Goal: Information Seeking & Learning: Learn about a topic

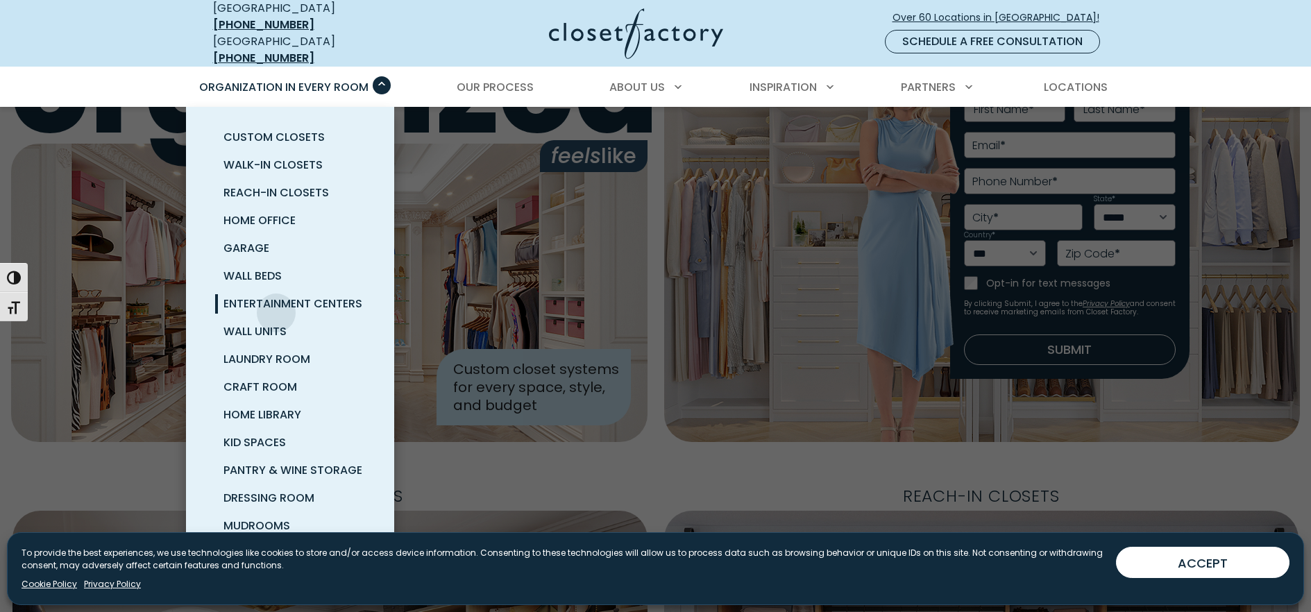
scroll to position [139, 0]
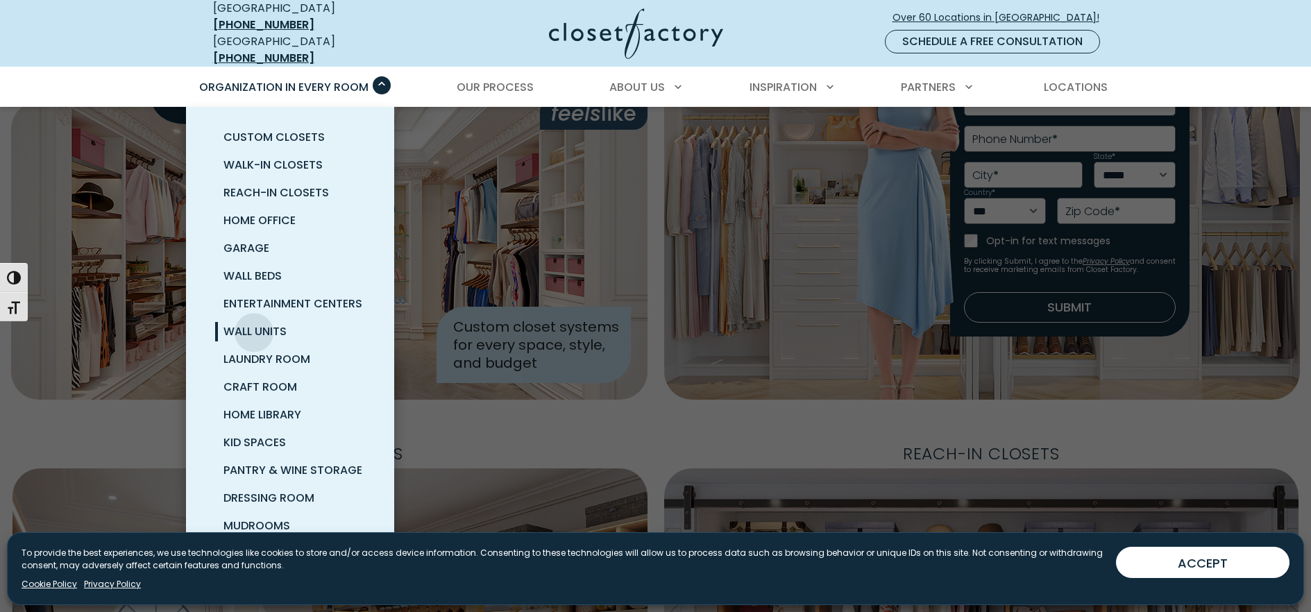
click at [254, 323] on span "Wall Units" at bounding box center [254, 331] width 63 height 16
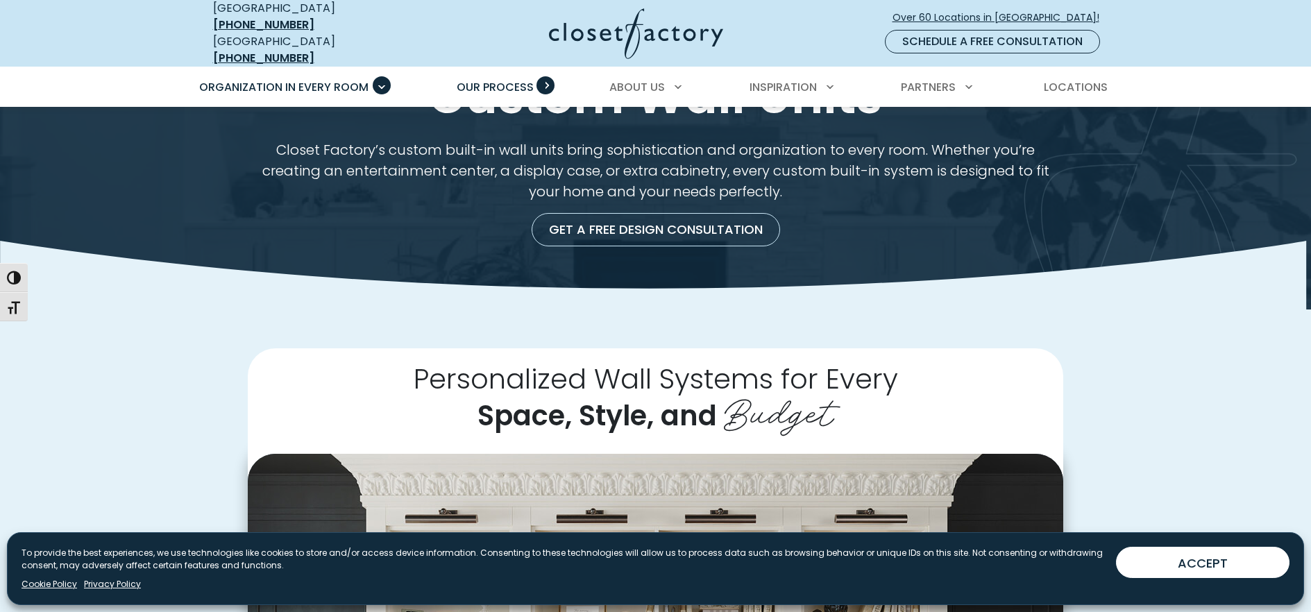
scroll to position [69, 0]
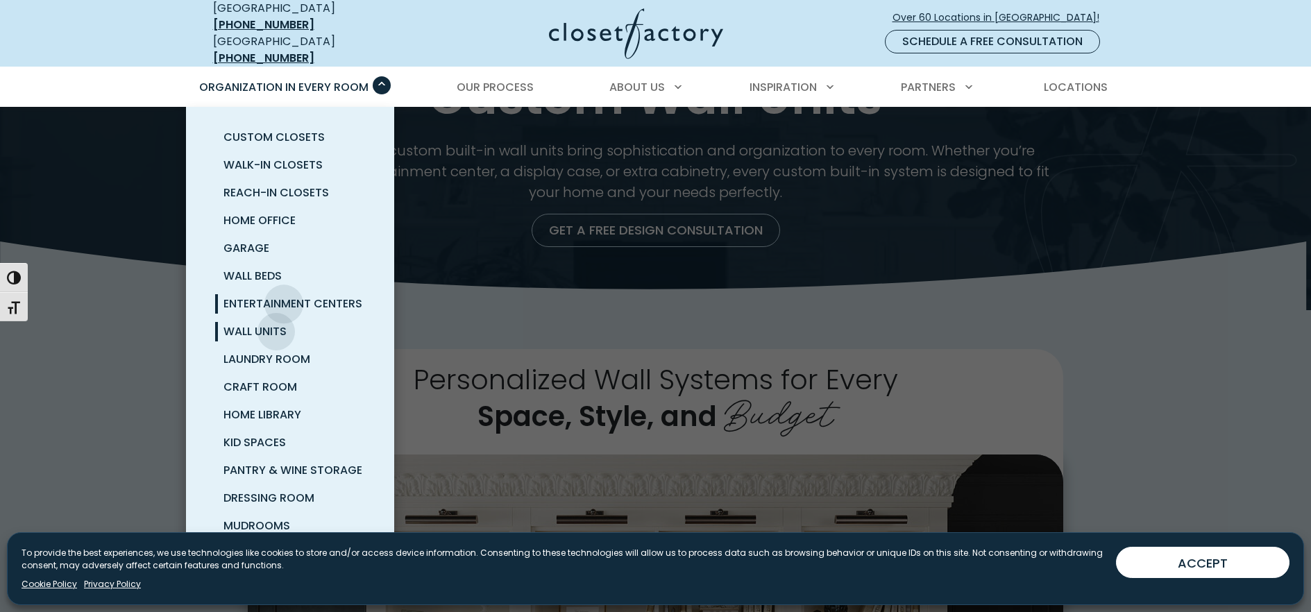
click at [284, 296] on span "Entertainment Centers" at bounding box center [292, 304] width 139 height 16
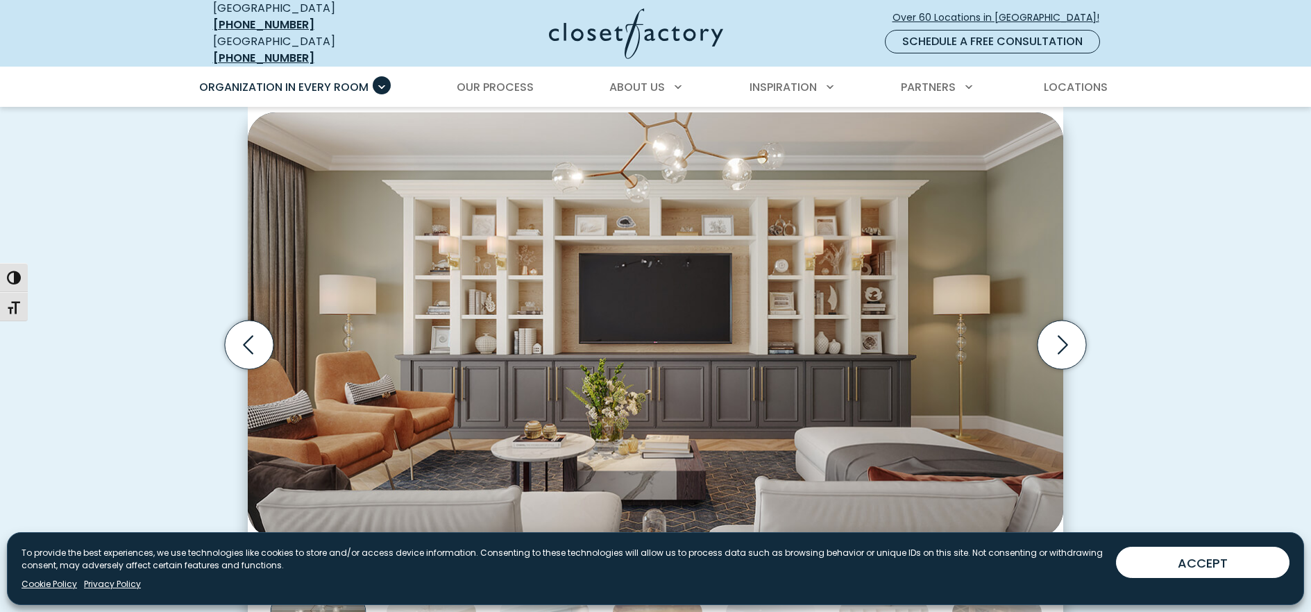
scroll to position [416, 0]
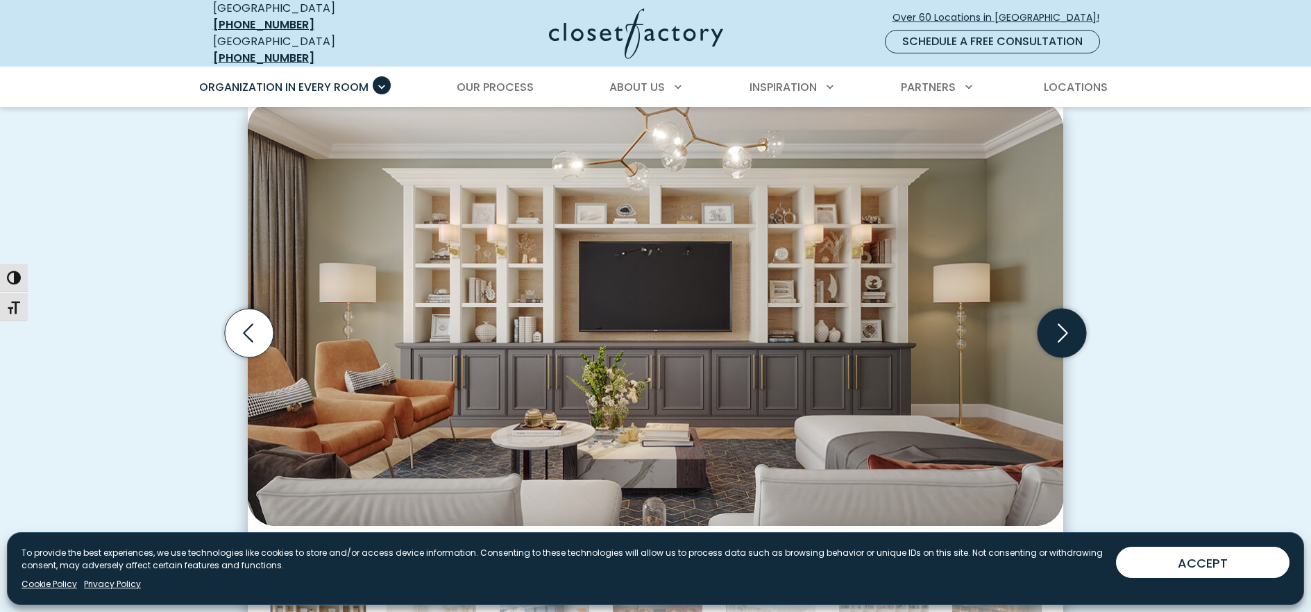
click at [1064, 323] on icon "Next slide" at bounding box center [1062, 332] width 10 height 19
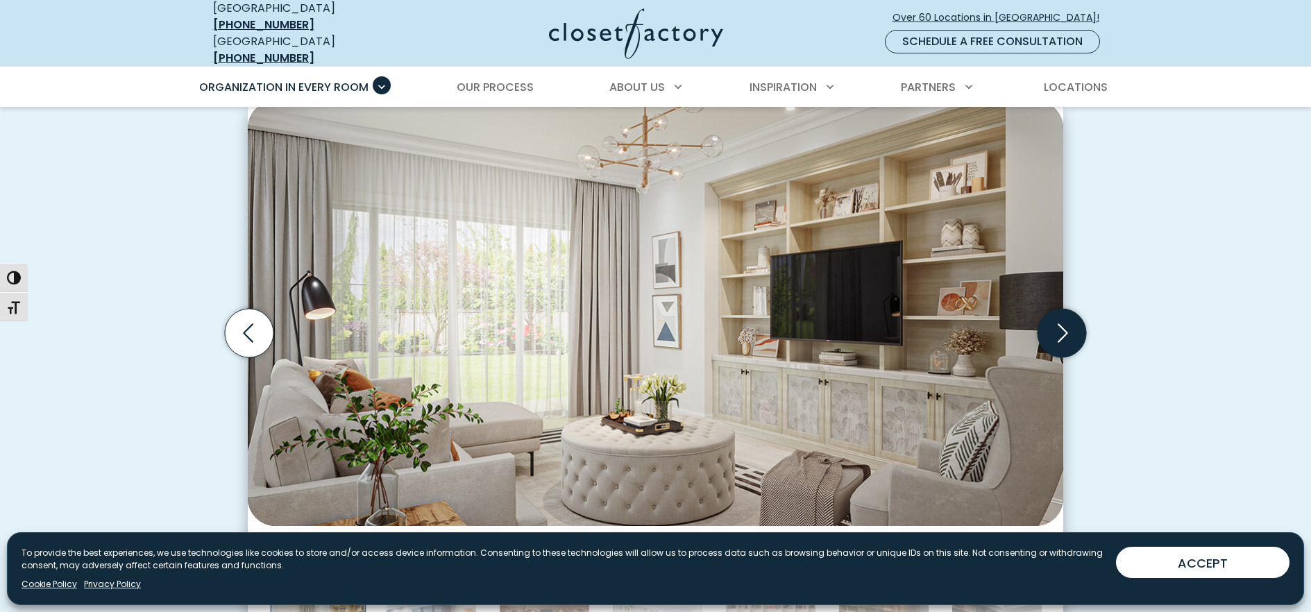
click at [1064, 323] on icon "Next slide" at bounding box center [1062, 332] width 10 height 19
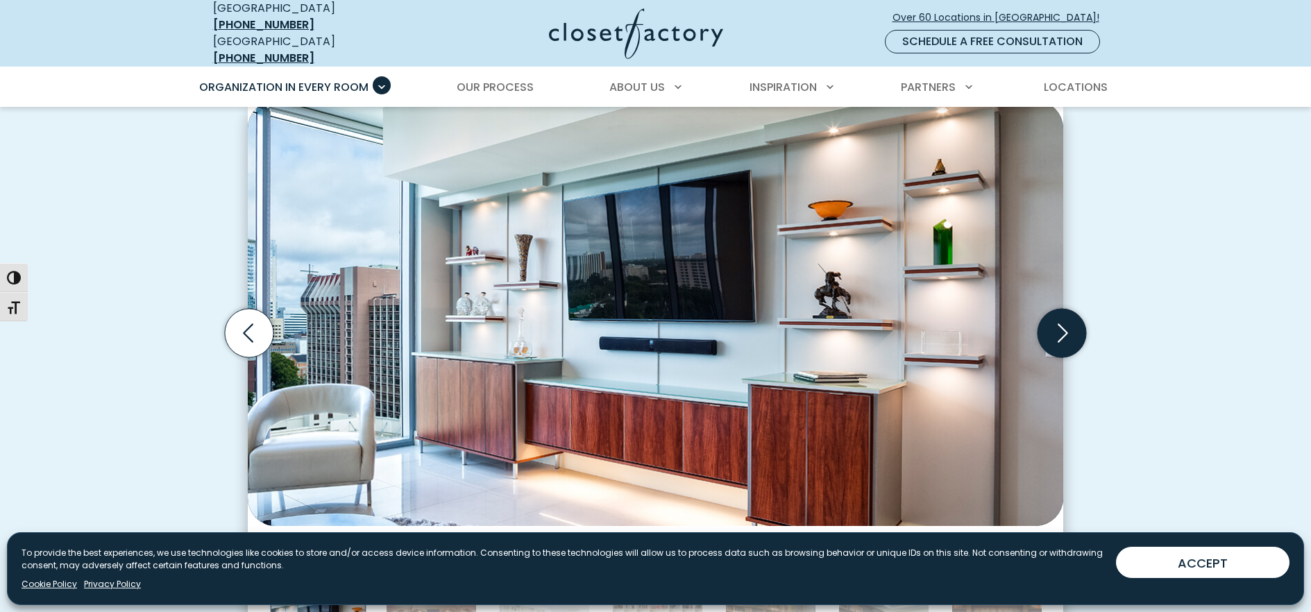
click at [1064, 323] on icon "Next slide" at bounding box center [1062, 332] width 10 height 19
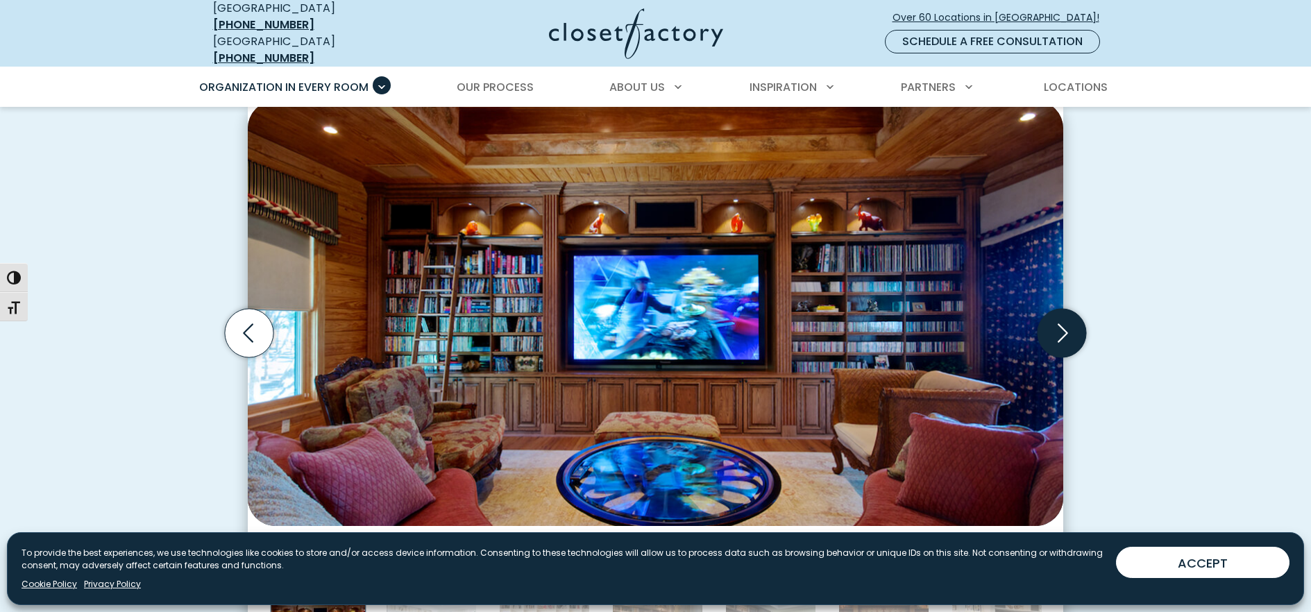
click at [1064, 323] on icon "Next slide" at bounding box center [1062, 332] width 10 height 19
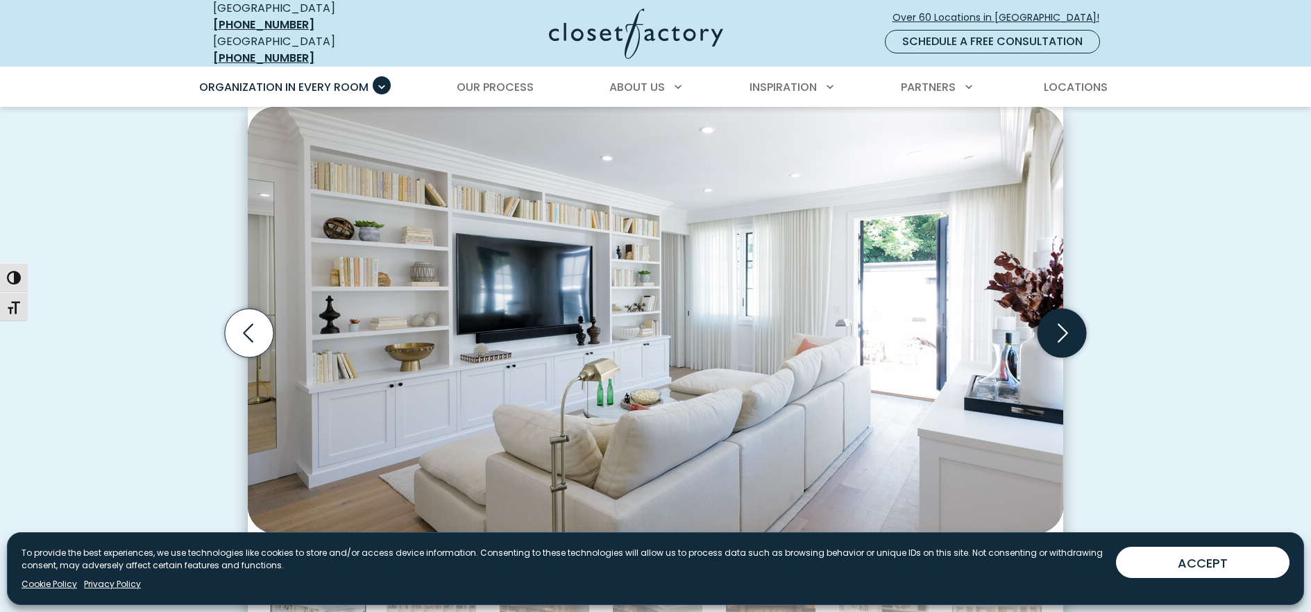
click at [1064, 323] on icon "Next slide" at bounding box center [1062, 332] width 10 height 19
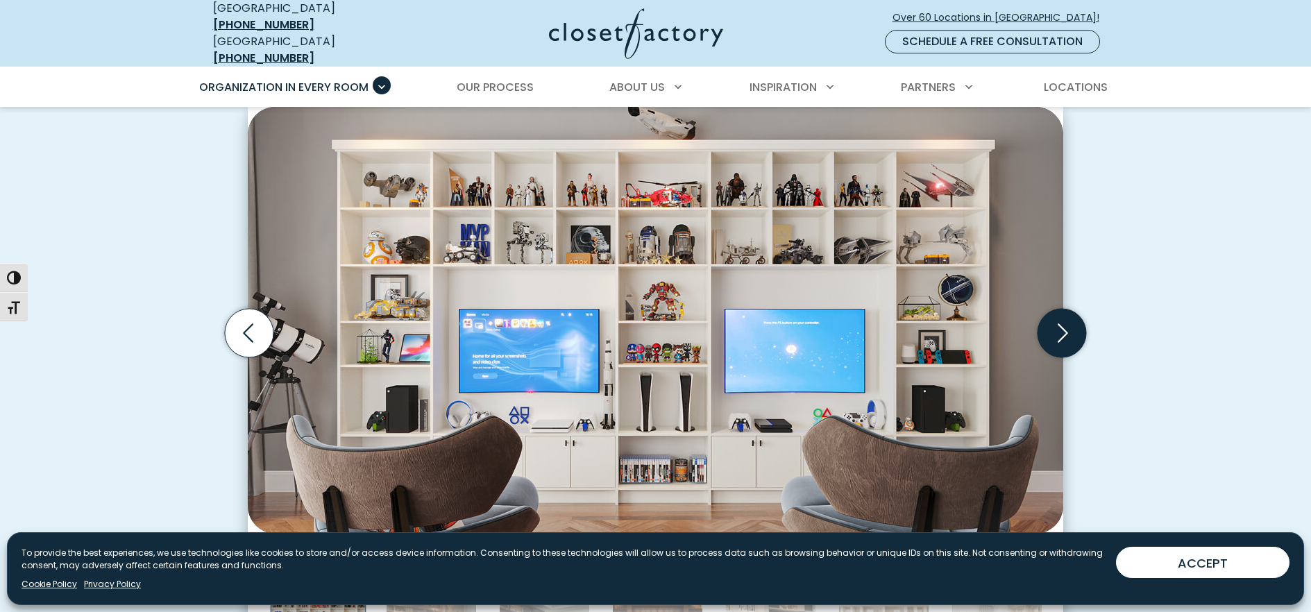
click at [1064, 323] on icon "Next slide" at bounding box center [1062, 332] width 10 height 19
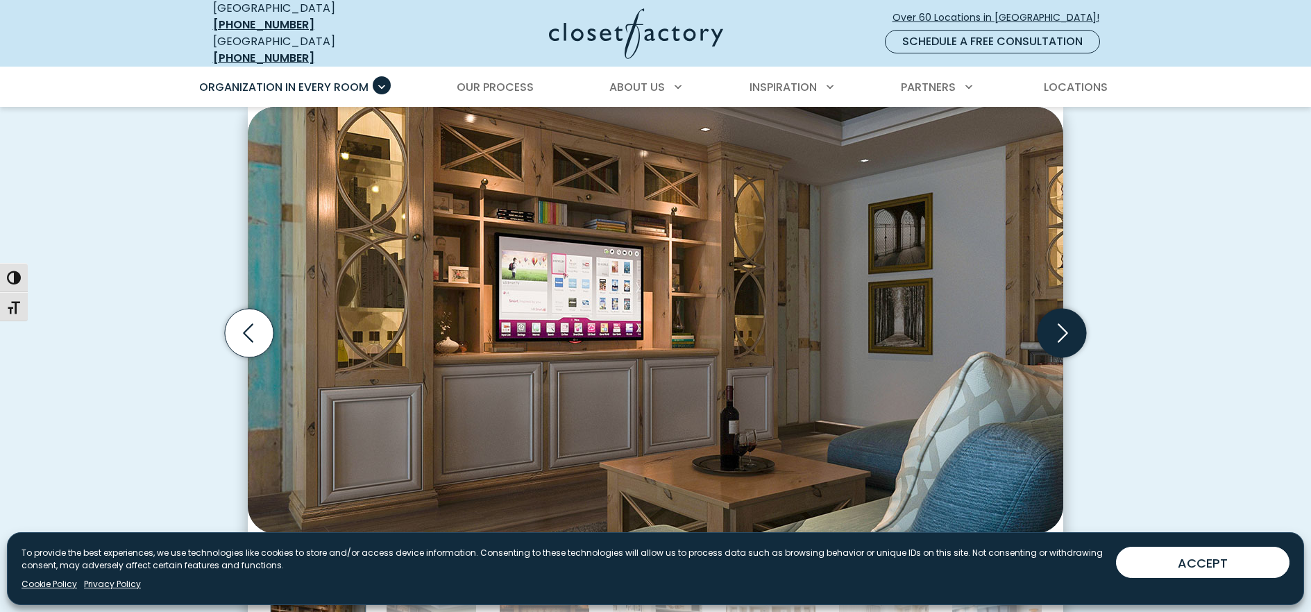
click at [1064, 323] on icon "Next slide" at bounding box center [1062, 332] width 10 height 19
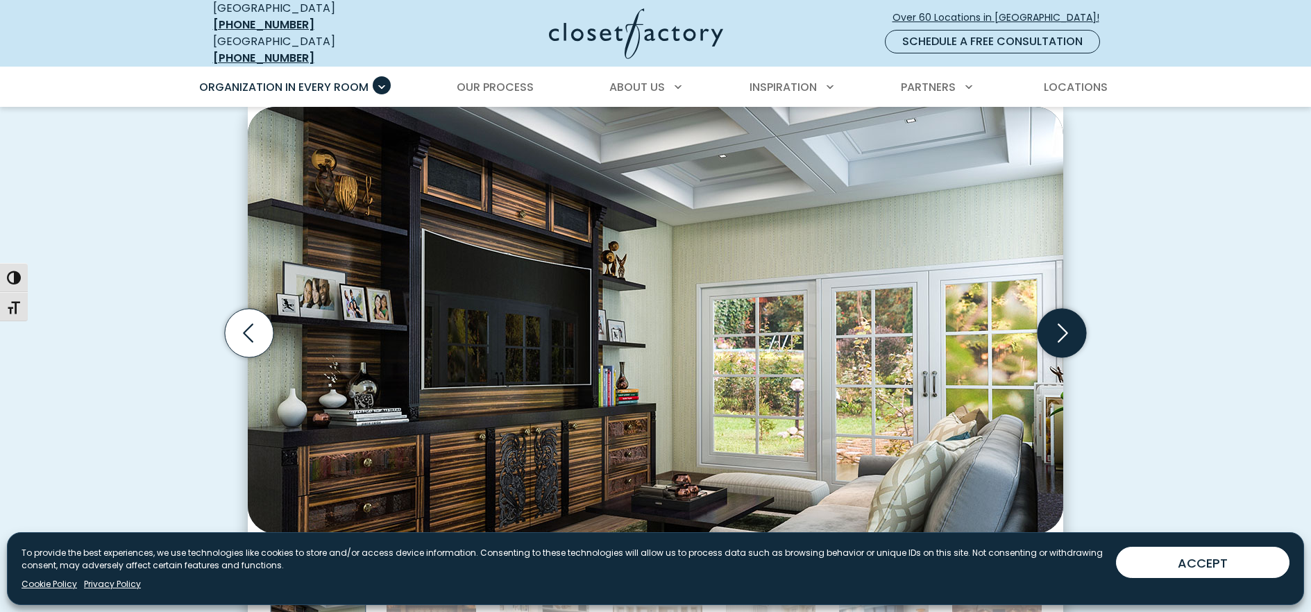
click at [1064, 323] on icon "Next slide" at bounding box center [1062, 332] width 10 height 19
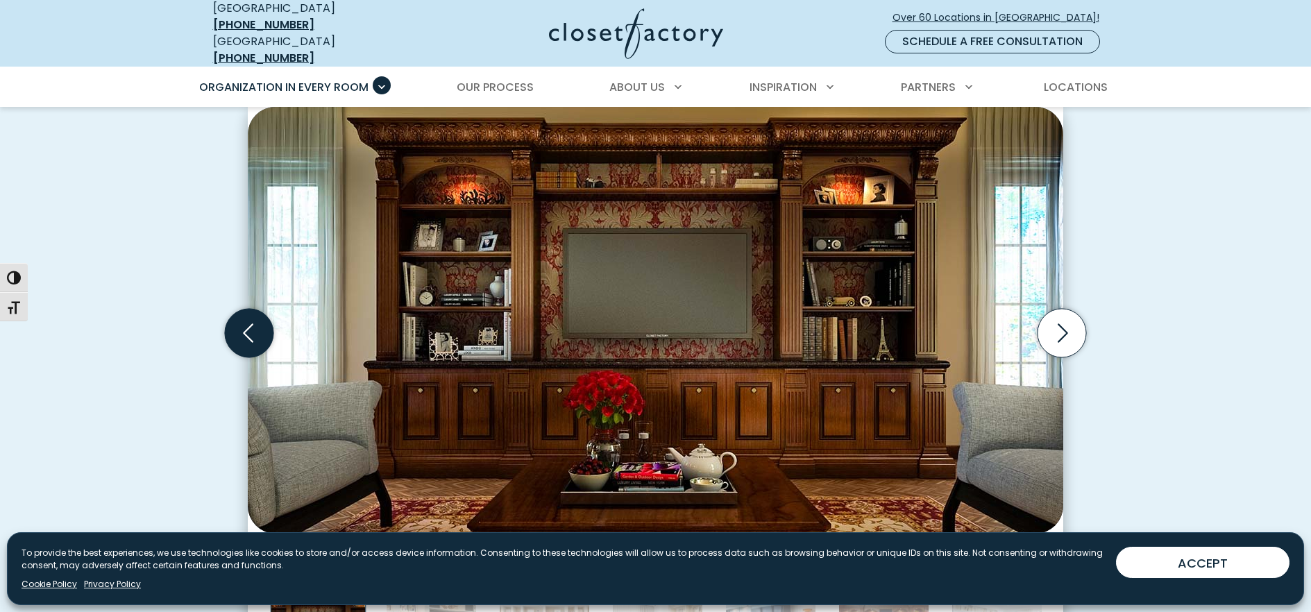
click at [231, 318] on icon "Previous slide" at bounding box center [249, 332] width 49 height 49
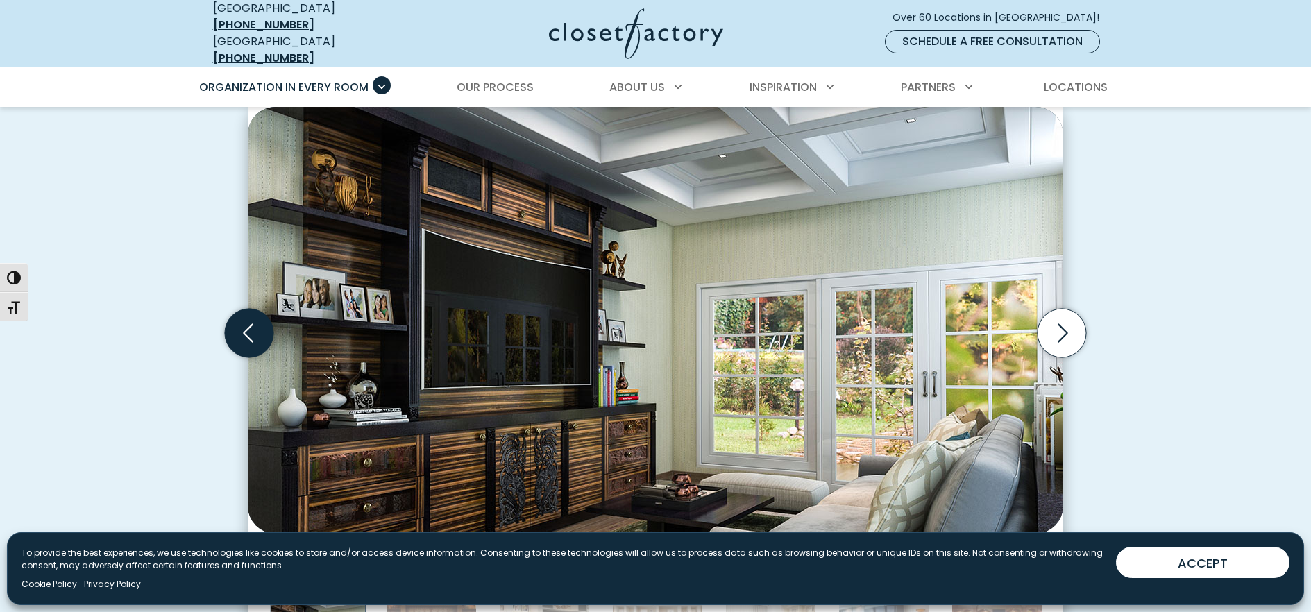
click at [251, 328] on icon "Previous slide" at bounding box center [249, 332] width 49 height 49
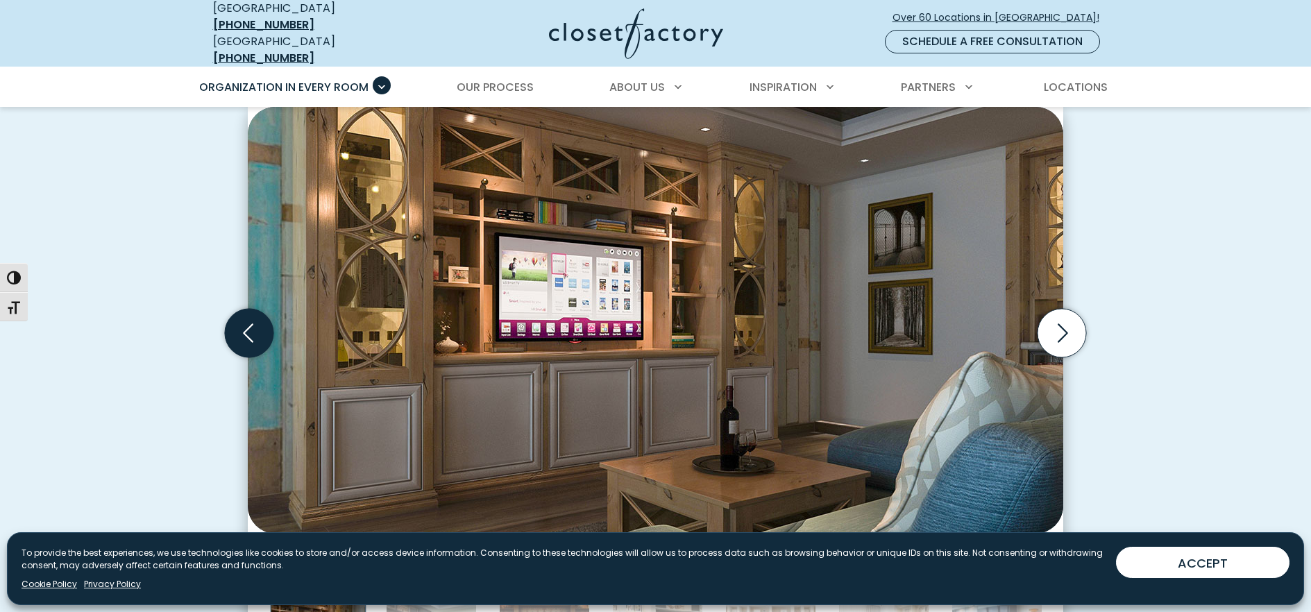
click at [251, 328] on icon "Previous slide" at bounding box center [249, 332] width 49 height 49
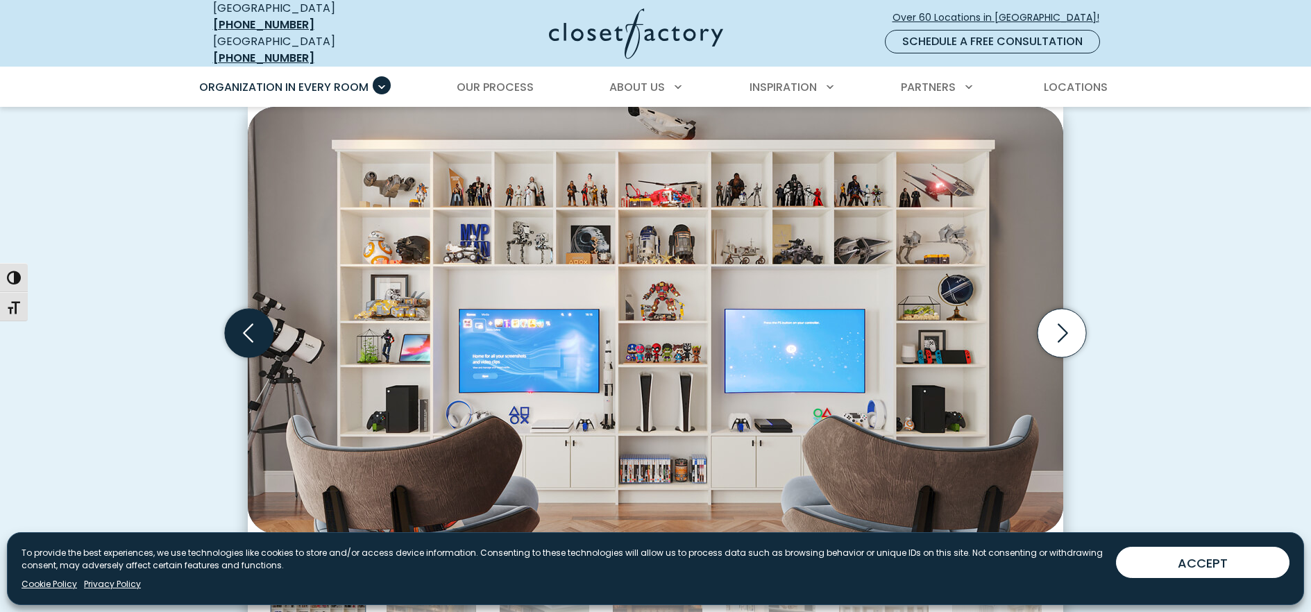
click at [250, 328] on icon "Previous slide" at bounding box center [248, 332] width 10 height 19
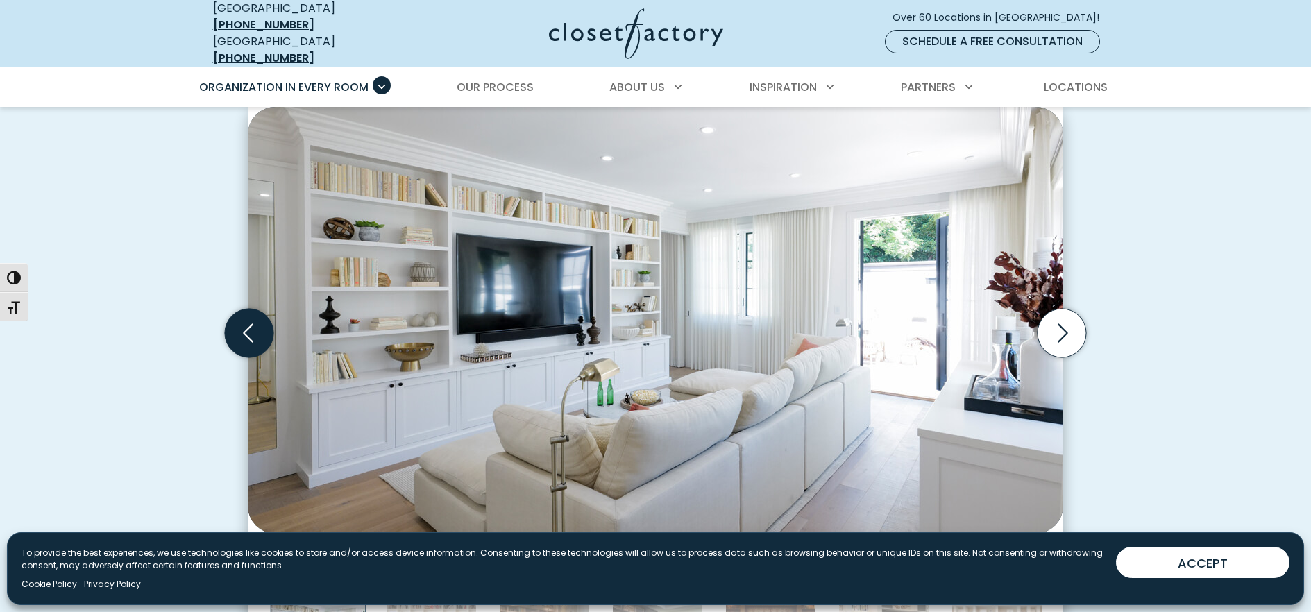
click at [250, 328] on icon "Previous slide" at bounding box center [248, 332] width 10 height 19
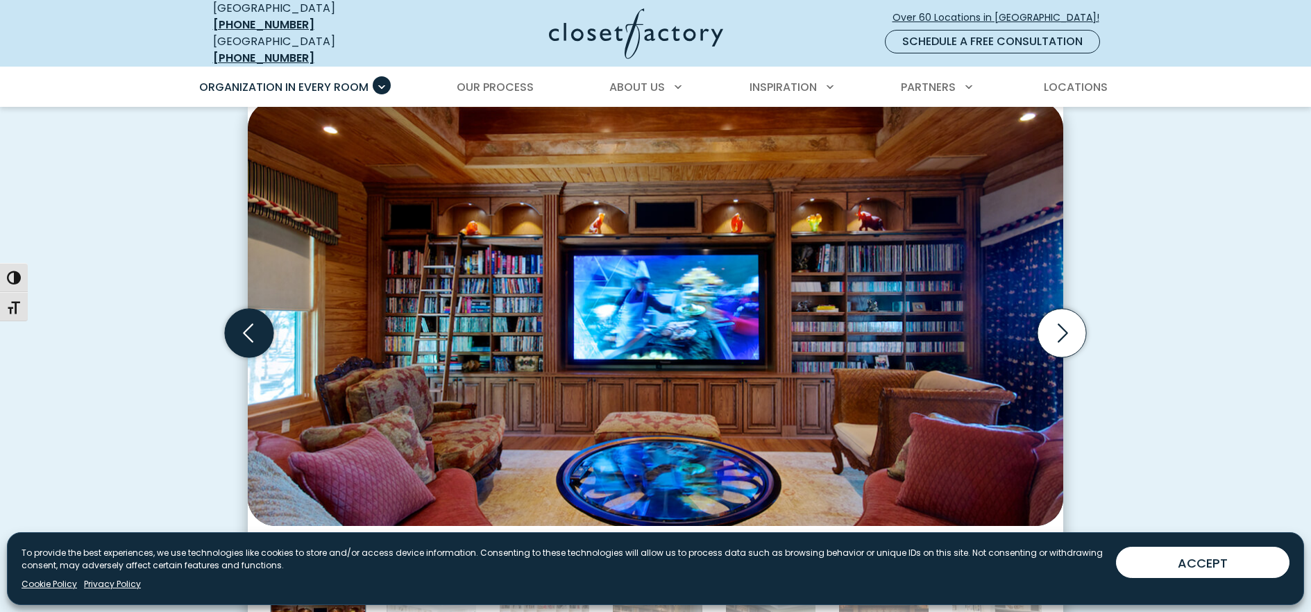
click at [250, 328] on icon "Previous slide" at bounding box center [248, 332] width 10 height 19
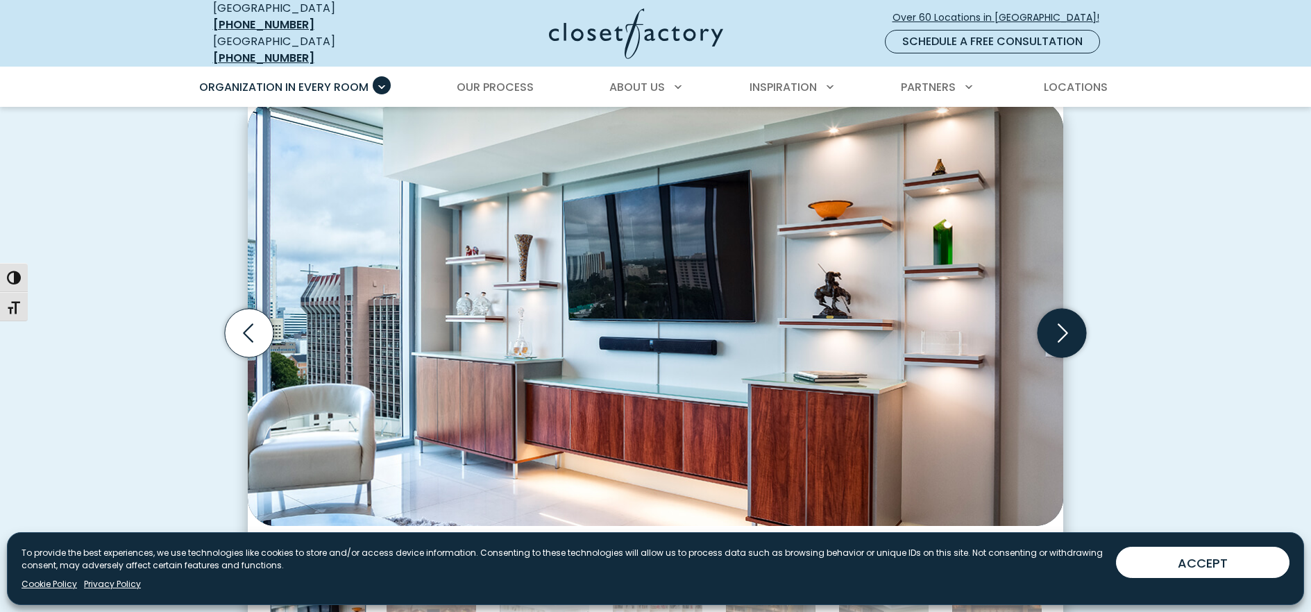
click at [1055, 308] on icon "Next slide" at bounding box center [1061, 332] width 49 height 49
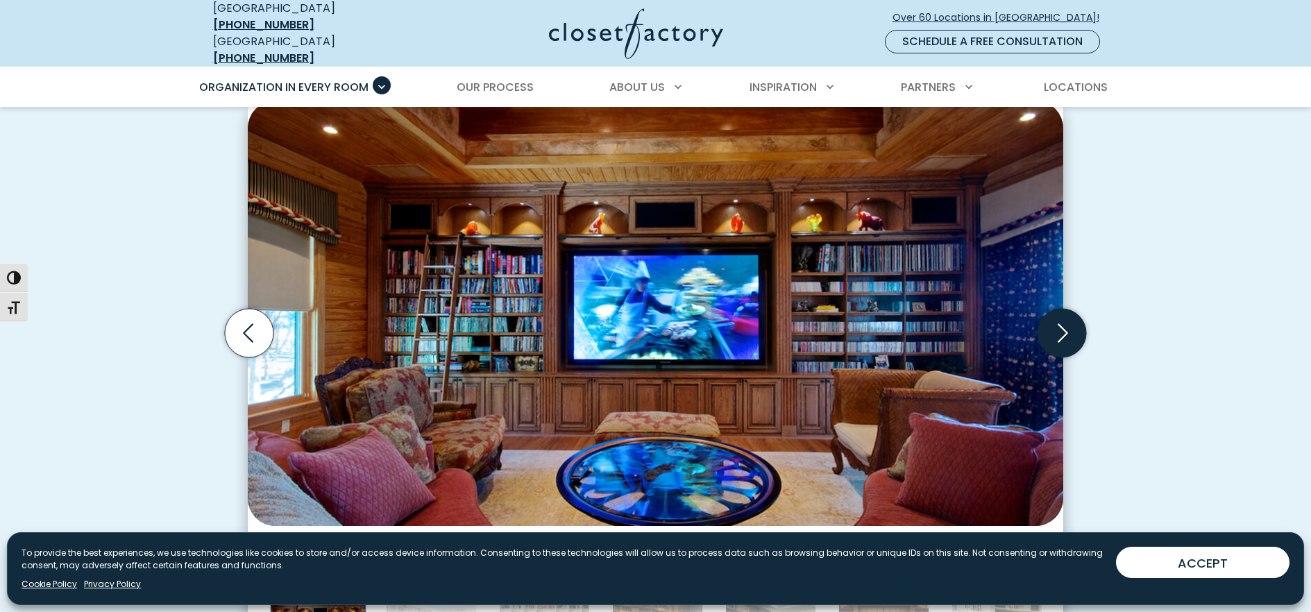
click at [1055, 308] on icon "Next slide" at bounding box center [1061, 332] width 49 height 49
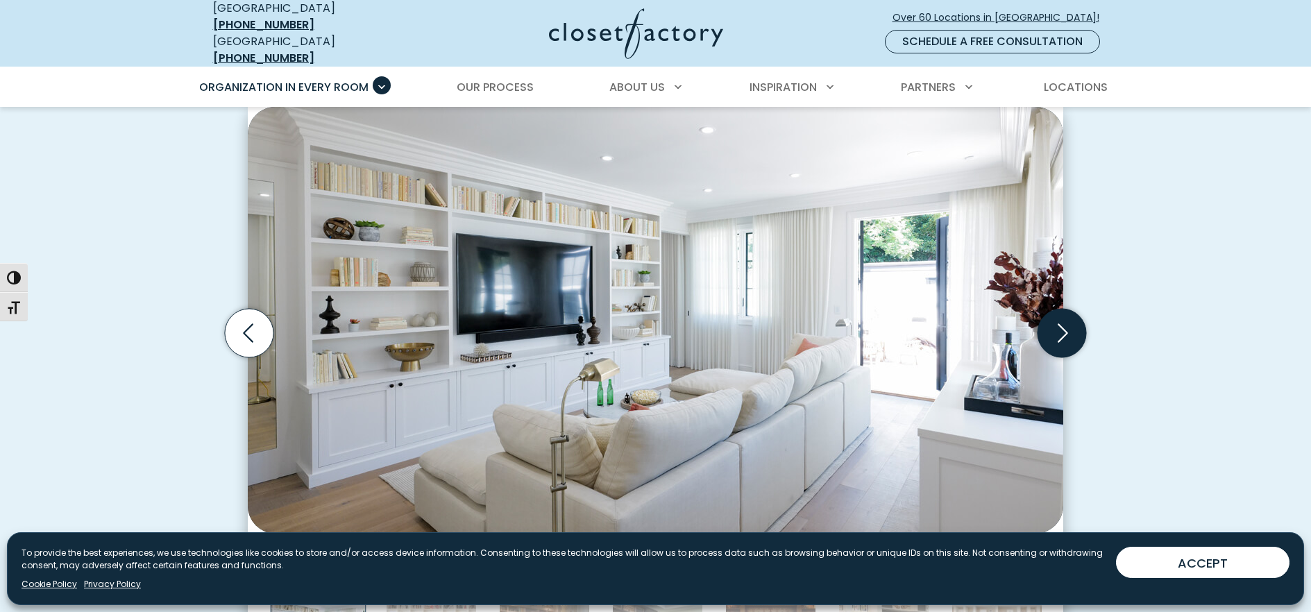
click at [1055, 308] on icon "Next slide" at bounding box center [1061, 332] width 49 height 49
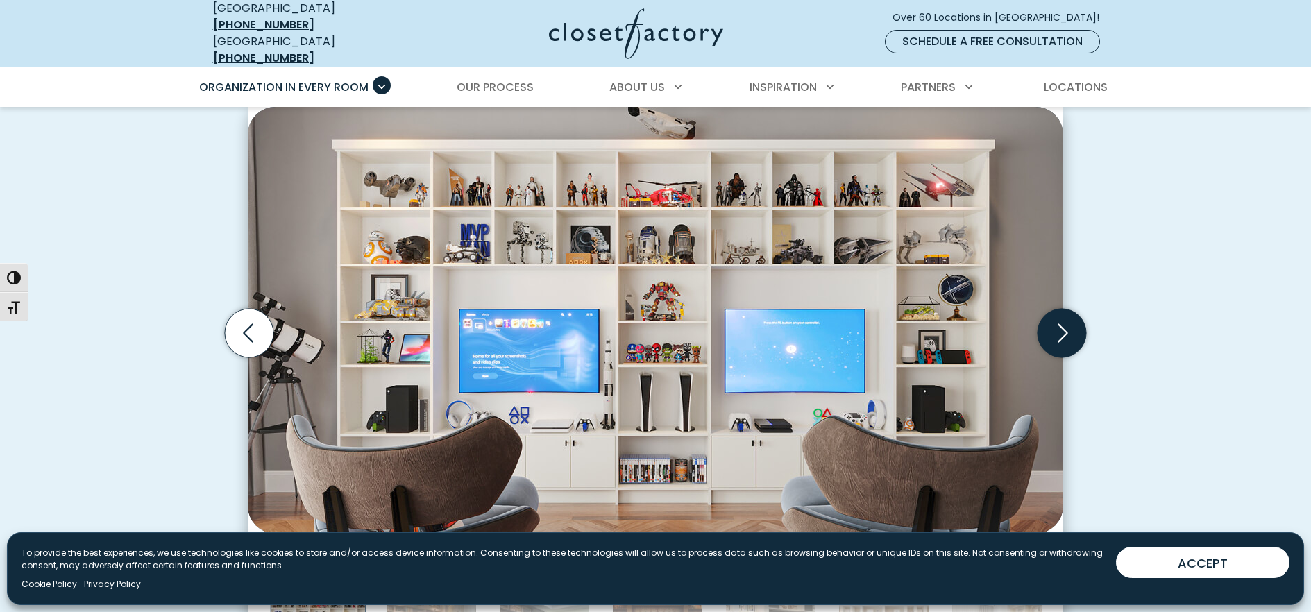
click at [1055, 308] on icon "Next slide" at bounding box center [1061, 332] width 49 height 49
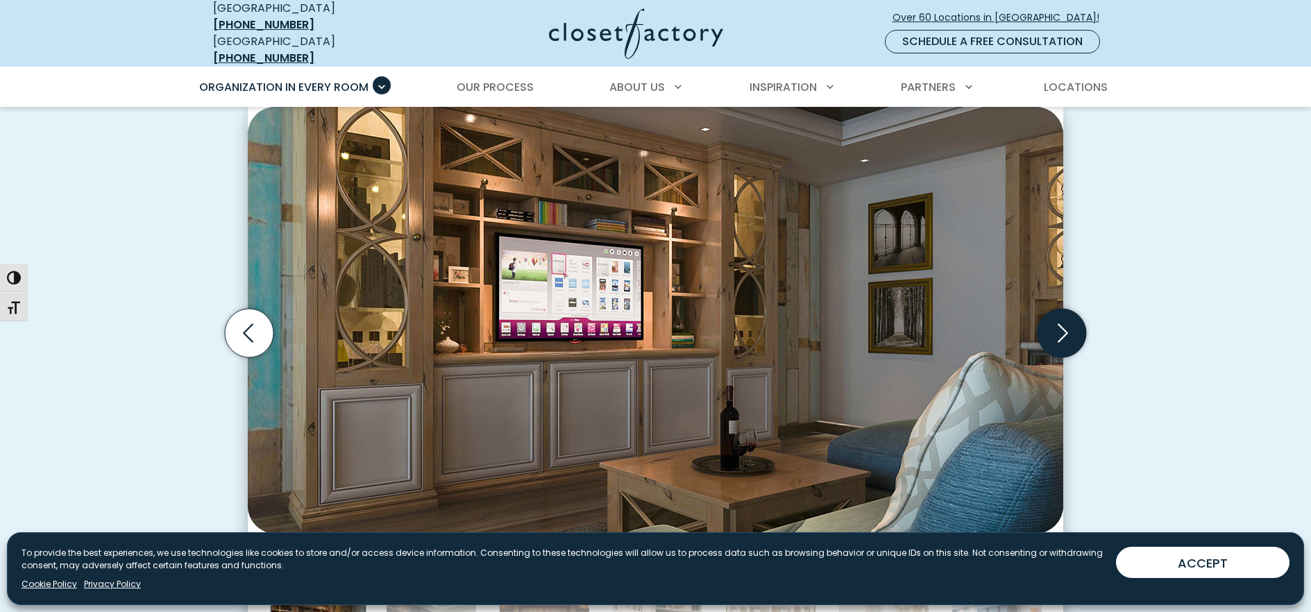
click at [1055, 308] on icon "Next slide" at bounding box center [1061, 332] width 49 height 49
